Goal: Share content

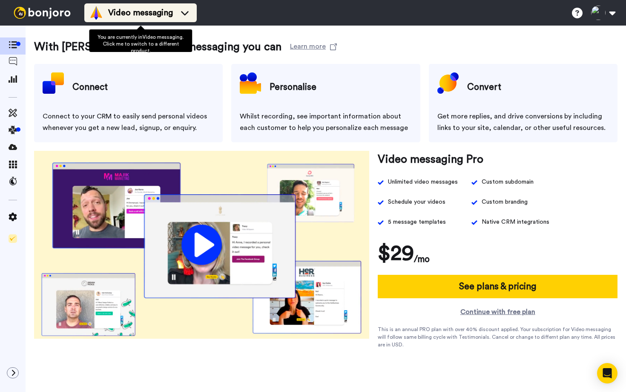
click at [110, 8] on span "Video messaging" at bounding box center [140, 13] width 65 height 12
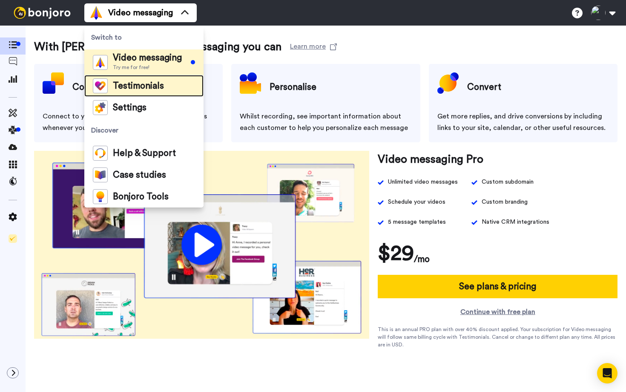
click at [138, 91] on div "Testimonials" at bounding box center [128, 85] width 71 height 15
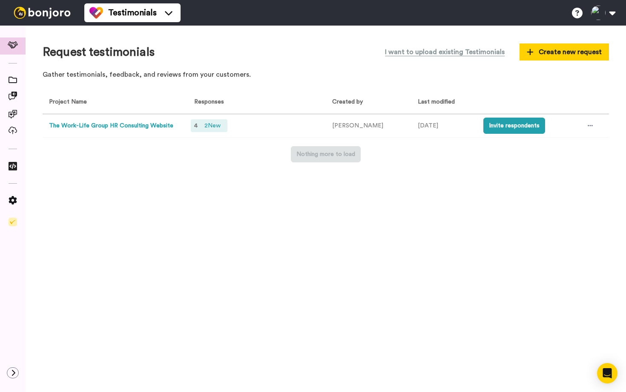
click at [197, 128] on span "4" at bounding box center [195, 126] width 3 height 6
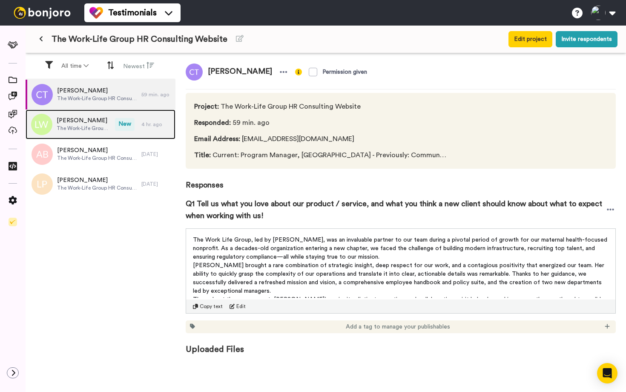
click at [89, 124] on span "[PERSON_NAME]" at bounding box center [84, 120] width 54 height 9
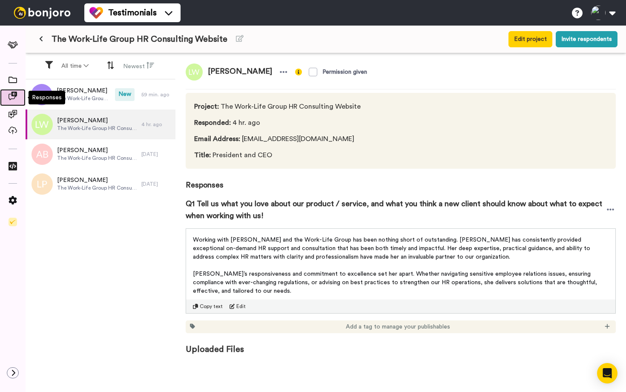
click at [11, 98] on icon at bounding box center [13, 96] width 9 height 9
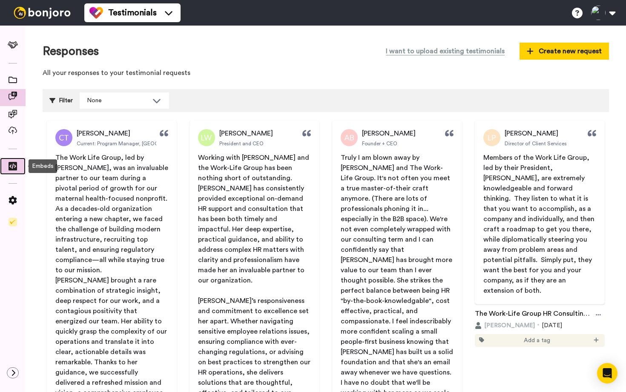
click at [13, 165] on icon at bounding box center [13, 166] width 9 height 9
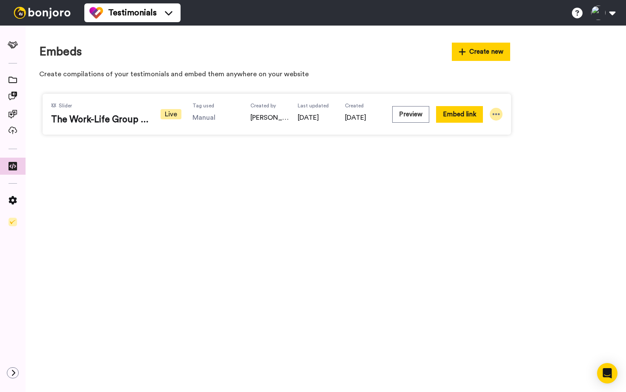
click at [501, 115] on div at bounding box center [496, 114] width 13 height 13
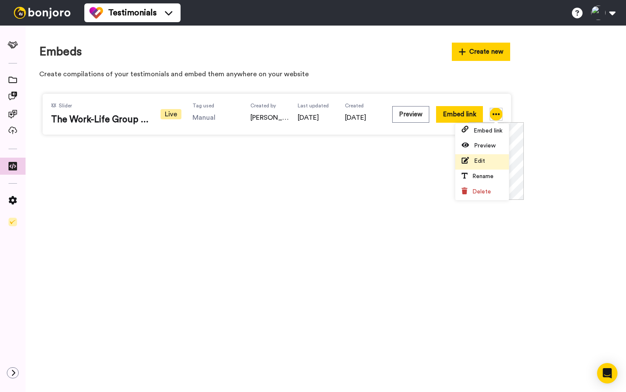
click at [481, 164] on span "Edit" at bounding box center [479, 161] width 11 height 6
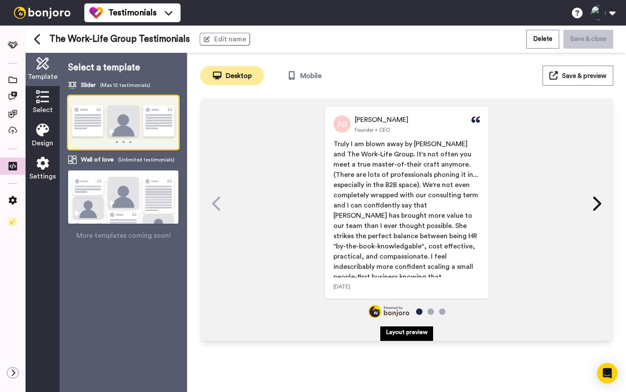
click at [49, 107] on span "Select" at bounding box center [43, 110] width 20 height 10
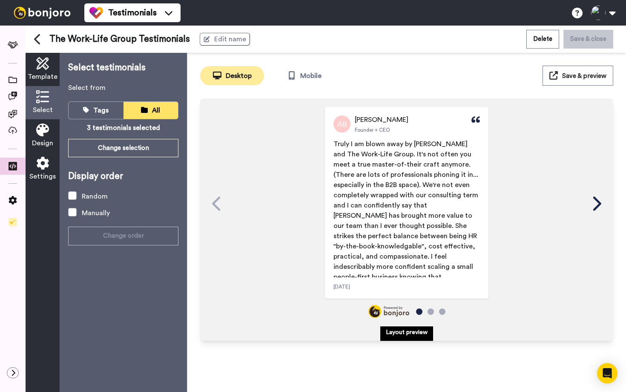
click at [591, 197] on icon at bounding box center [597, 204] width 14 height 16
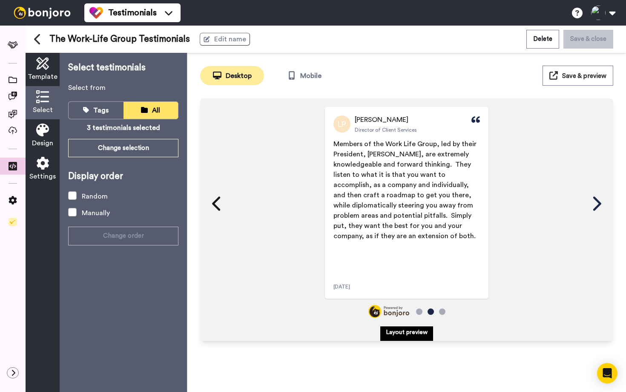
click at [595, 198] on icon at bounding box center [598, 203] width 8 height 14
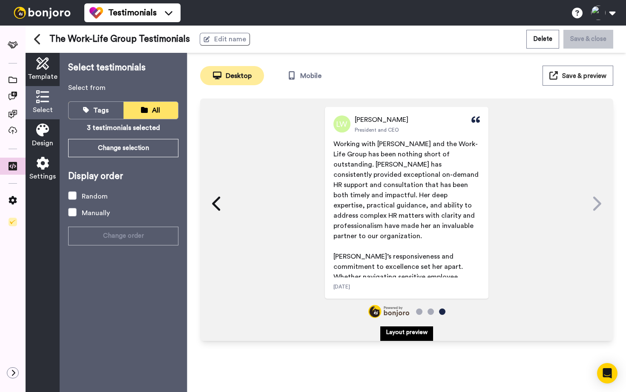
click at [595, 198] on icon at bounding box center [598, 203] width 8 height 14
click at [105, 147] on button "Change selection" at bounding box center [123, 148] width 110 height 18
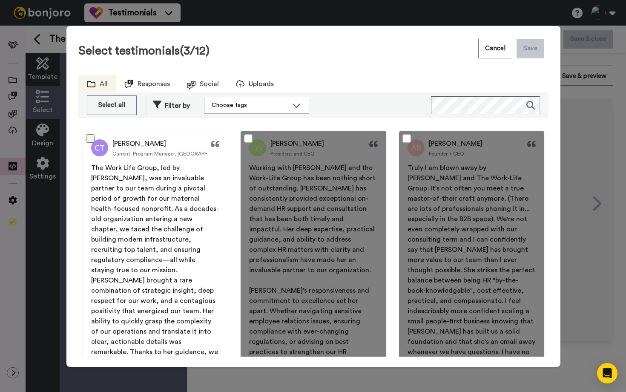
click at [89, 138] on span at bounding box center [90, 138] width 9 height 9
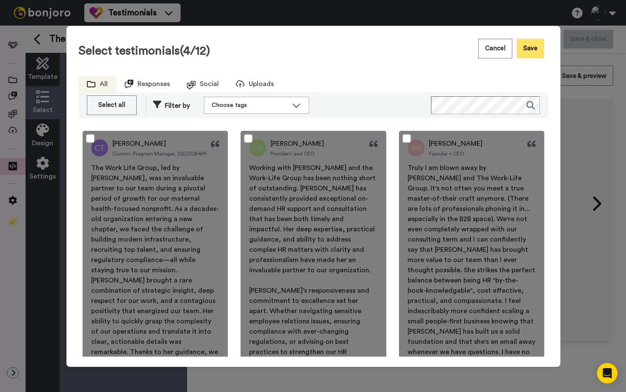
click at [531, 46] on button "Save" at bounding box center [531, 49] width 28 height 20
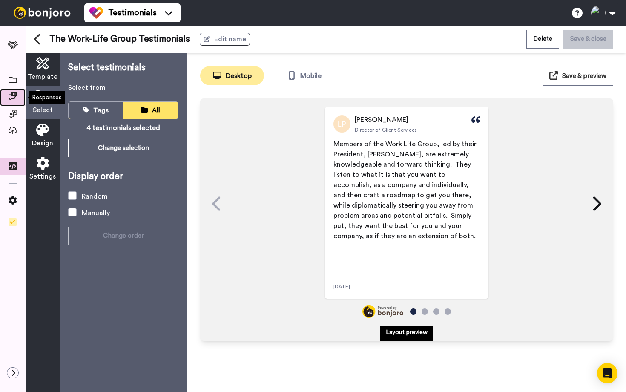
click at [19, 96] on span at bounding box center [13, 97] width 26 height 9
